Goal: Obtain resource: Obtain resource

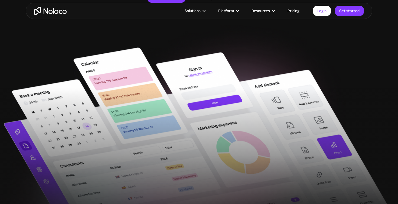
scroll to position [153, 0]
click at [294, 8] on link "Pricing" at bounding box center [292, 10] width 25 height 7
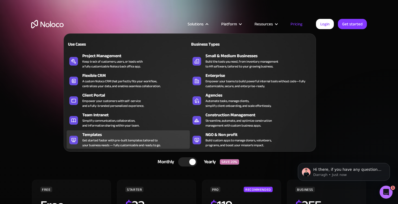
click at [122, 142] on div "Get started faster with pre-built templates tailored to your business needs — f…" at bounding box center [121, 143] width 78 height 10
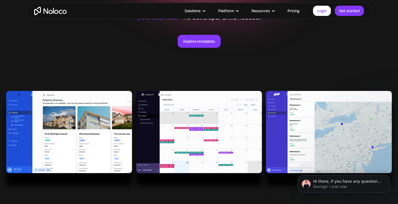
scroll to position [100, 0]
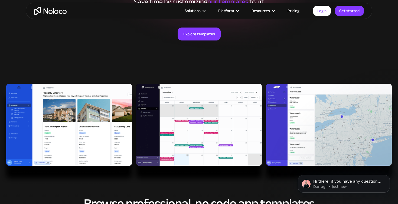
click at [81, 118] on img at bounding box center [199, 134] width 398 height 101
click at [80, 118] on img at bounding box center [199, 134] width 398 height 101
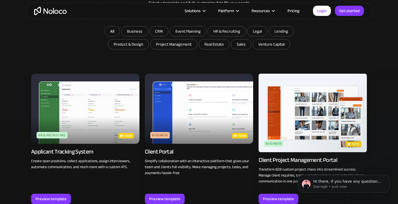
scroll to position [324, 0]
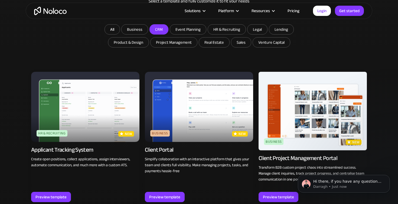
click at [148, 30] on input "CRM" at bounding box center [134, 30] width 26 height 10
checkbox input "true"
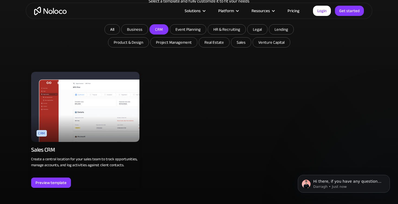
click at [80, 101] on img at bounding box center [85, 107] width 108 height 70
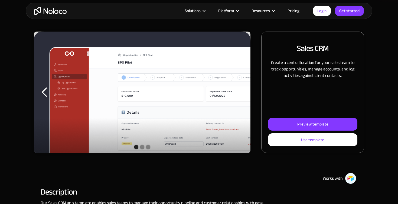
scroll to position [61, 0]
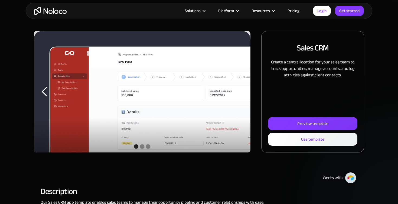
click at [112, 97] on img "1 of 3" at bounding box center [142, 101] width 216 height 141
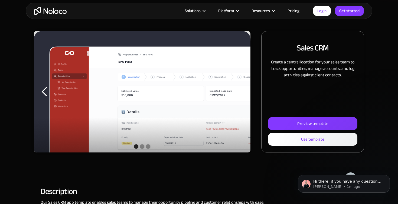
scroll to position [0, 0]
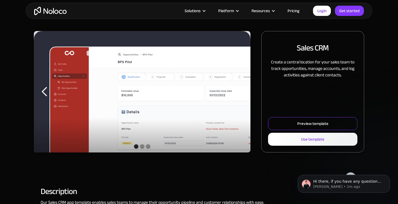
click at [285, 125] on link "Preview template" at bounding box center [312, 123] width 89 height 13
